Goal: Obtain resource: Download file/media

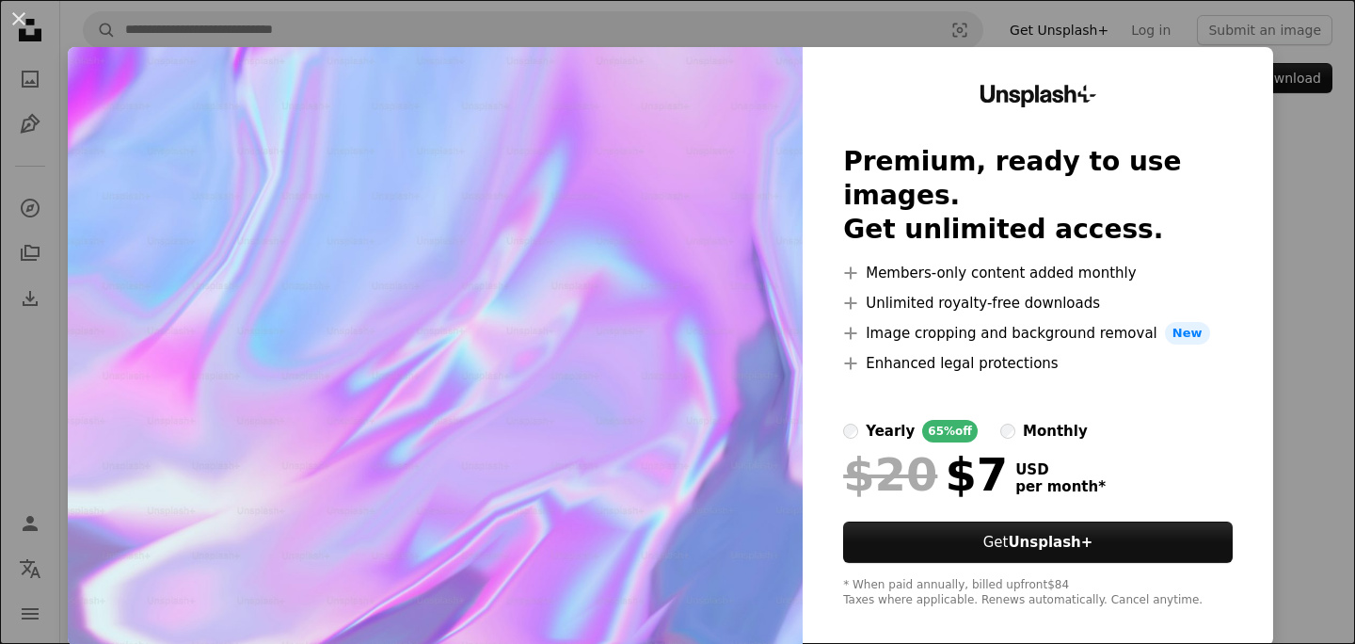
scroll to position [21, 0]
click at [1310, 348] on div "An X shape Unsplash+ Premium, ready to use images. Get unlimited access. A plus…" at bounding box center [677, 322] width 1355 height 644
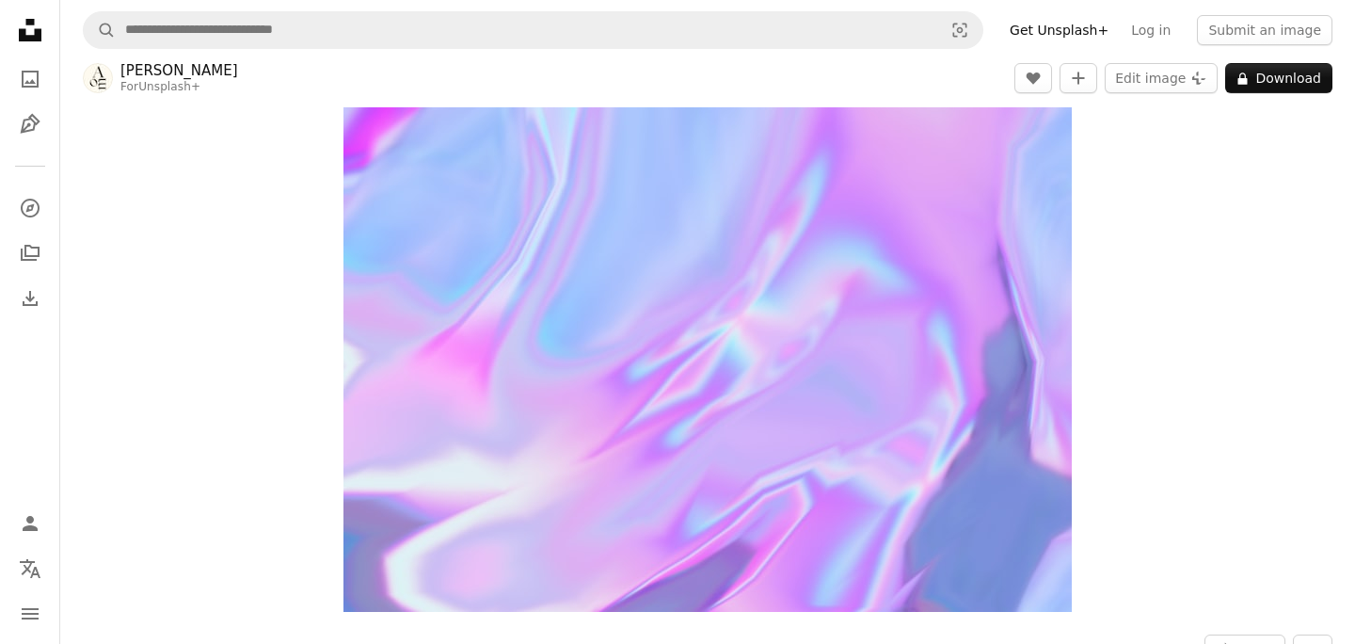
scroll to position [56, 0]
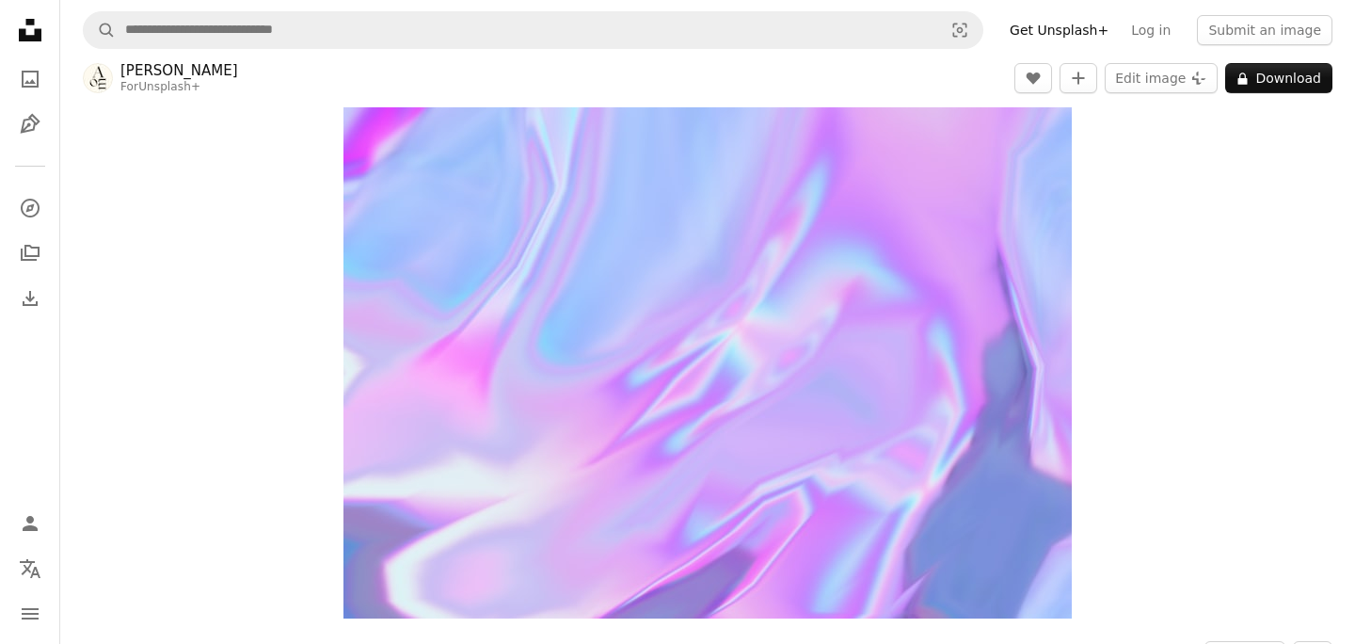
drag, startPoint x: 889, startPoint y: 346, endPoint x: 120, endPoint y: 5, distance: 840.7
